Goal: Browse casually: Explore the website without a specific task or goal

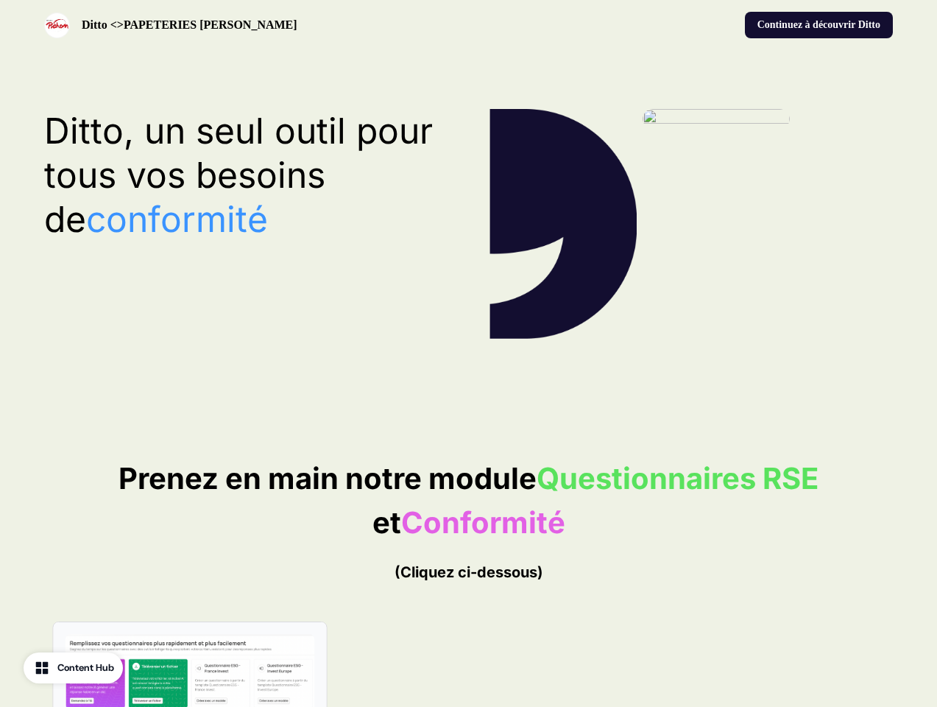
click at [468, 25] on div "Ditto <>PAPETERIES [PERSON_NAME] Continuez à découvrir Ditto" at bounding box center [468, 25] width 937 height 50
click at [253, 25] on div "Ditto <>PAPETERIES [PERSON_NAME]" at bounding box center [253, 26] width 419 height 26
click at [684, 25] on div "Continuez à découvrir Ditto" at bounding box center [684, 25] width 419 height 26
click at [817, 25] on button "Continuez à découvrir Ditto" at bounding box center [819, 25] width 148 height 26
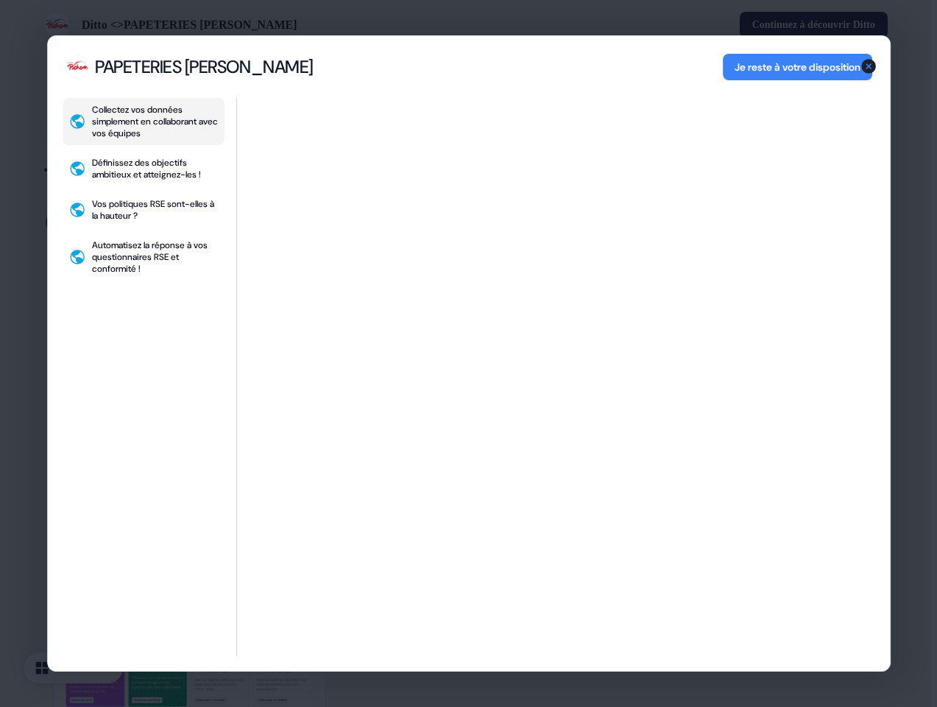
click at [246, 175] on div "Collectez vos données simplement en collaborant avec vos équipes Définissez des…" at bounding box center [469, 384] width 842 height 573
click at [468, 659] on div "Collectez vos données simplement en collaborant avec vos équipes Définissez des…" at bounding box center [471, 384] width 846 height 573
